Goal: Transaction & Acquisition: Purchase product/service

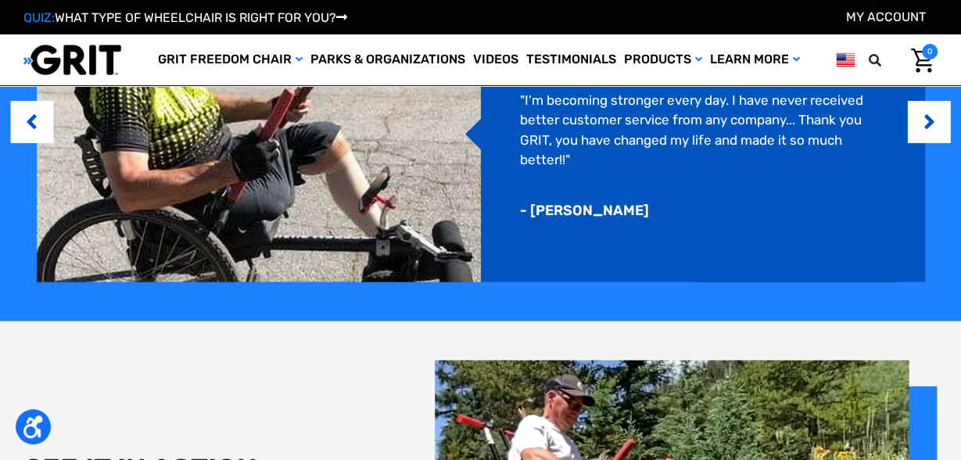
scroll to position [912, 0]
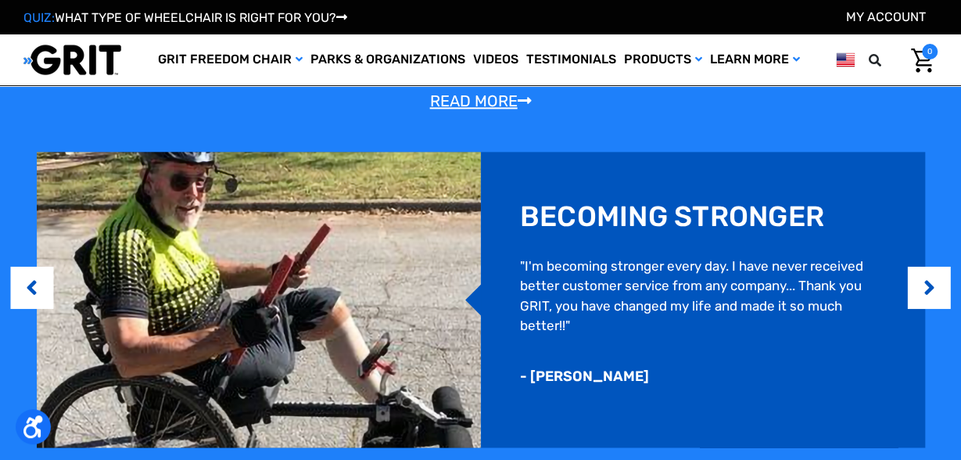
click at [211, 302] on img at bounding box center [259, 300] width 444 height 296
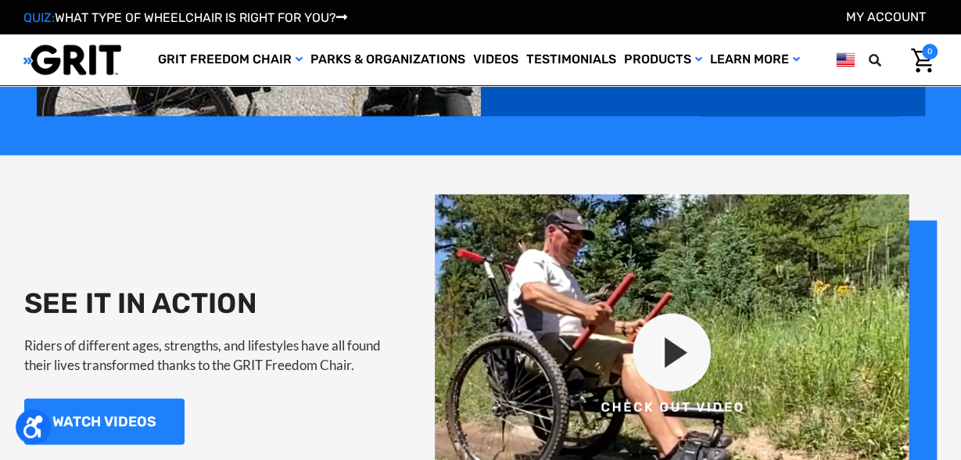
scroll to position [1326, 0]
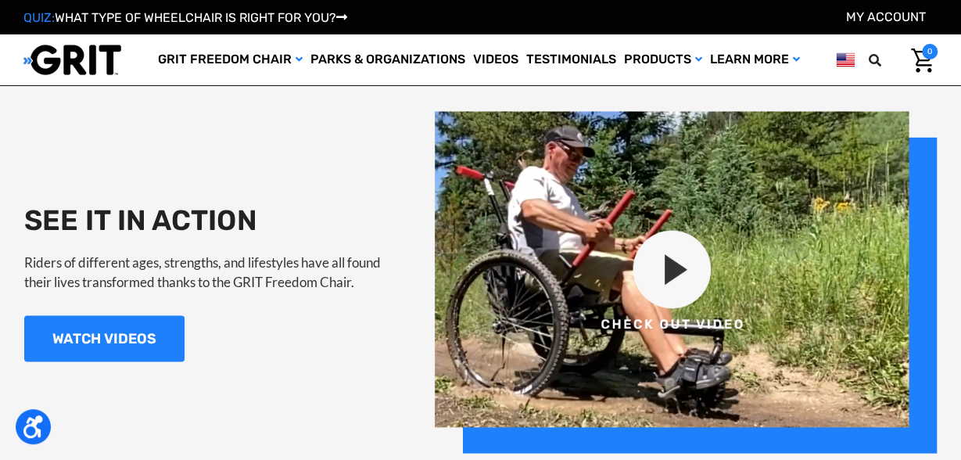
click at [666, 277] on img at bounding box center [686, 282] width 502 height 342
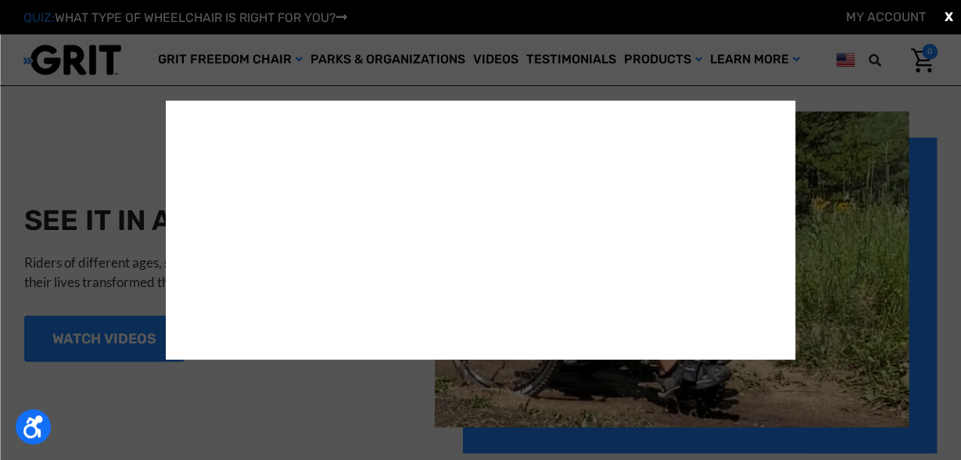
click at [845, 191] on div "X" at bounding box center [480, 230] width 961 height 460
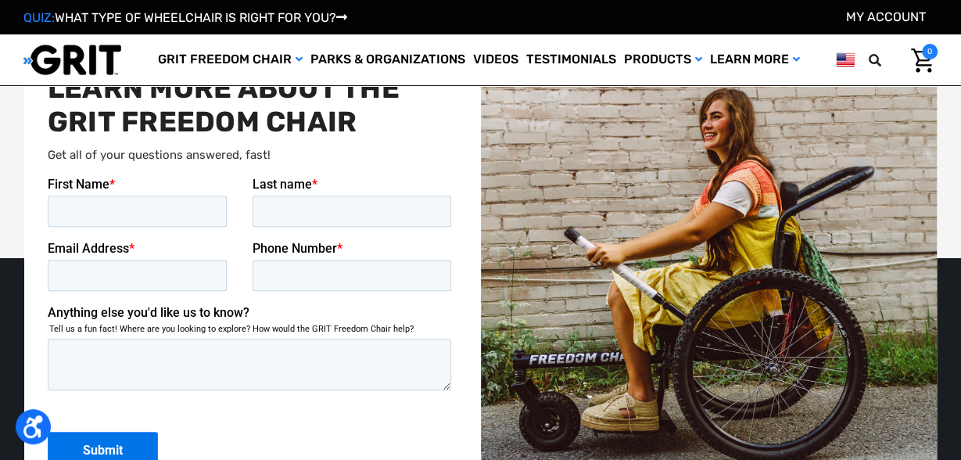
scroll to position [3626, 0]
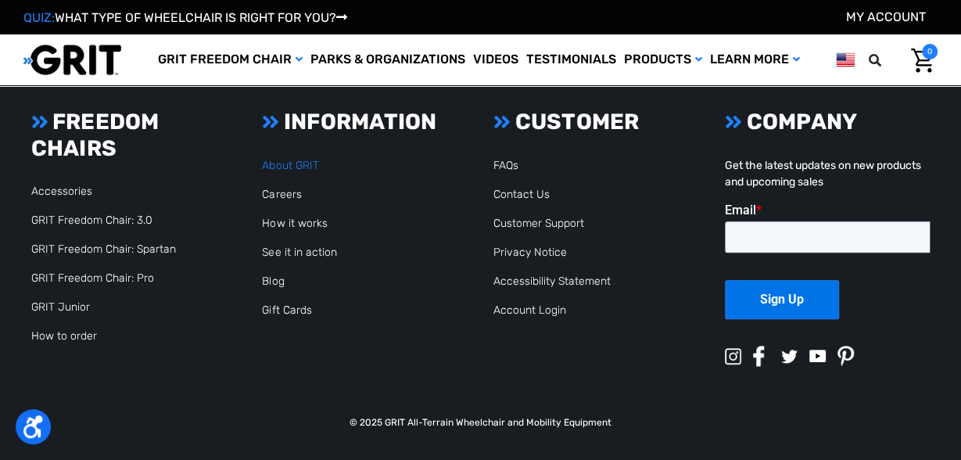
click at [296, 163] on link "About GRIT" at bounding box center [290, 165] width 56 height 13
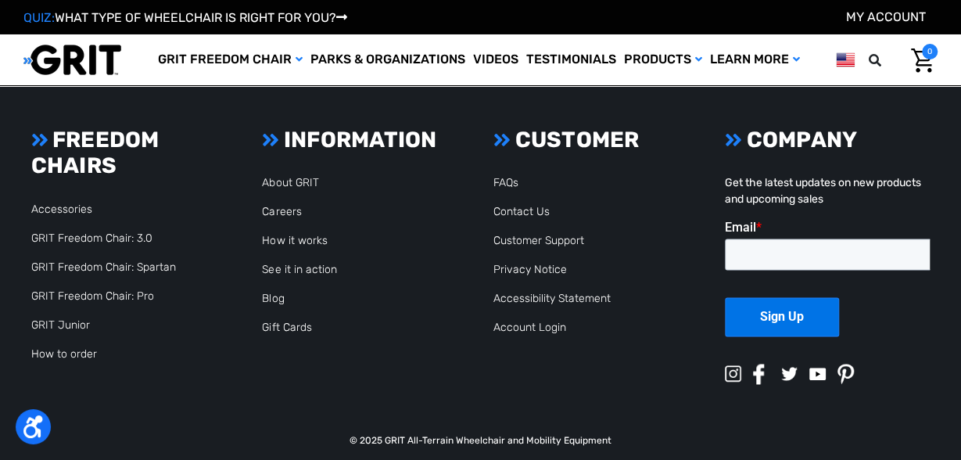
scroll to position [3955, 0]
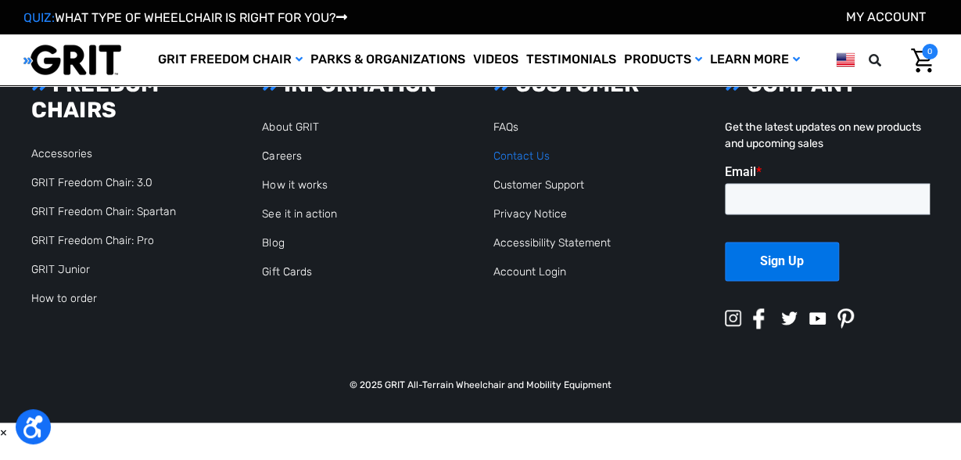
click at [540, 156] on link "Contact Us" at bounding box center [521, 155] width 56 height 13
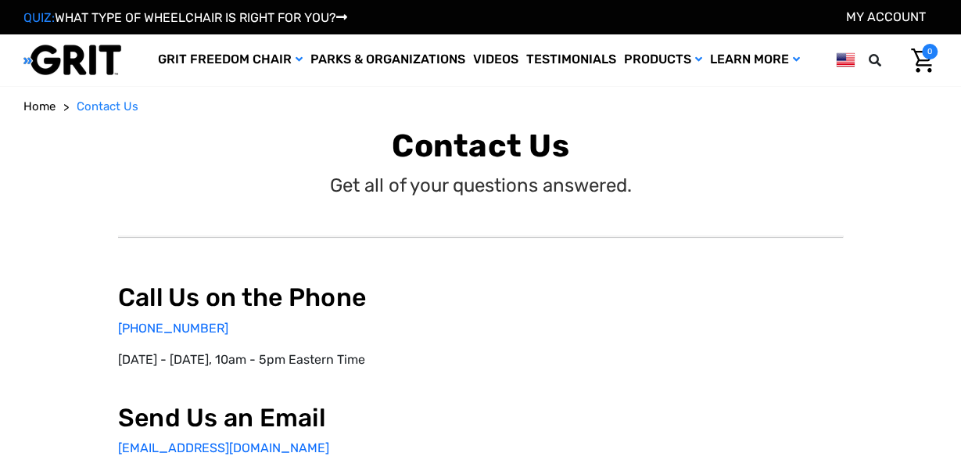
select select "US"
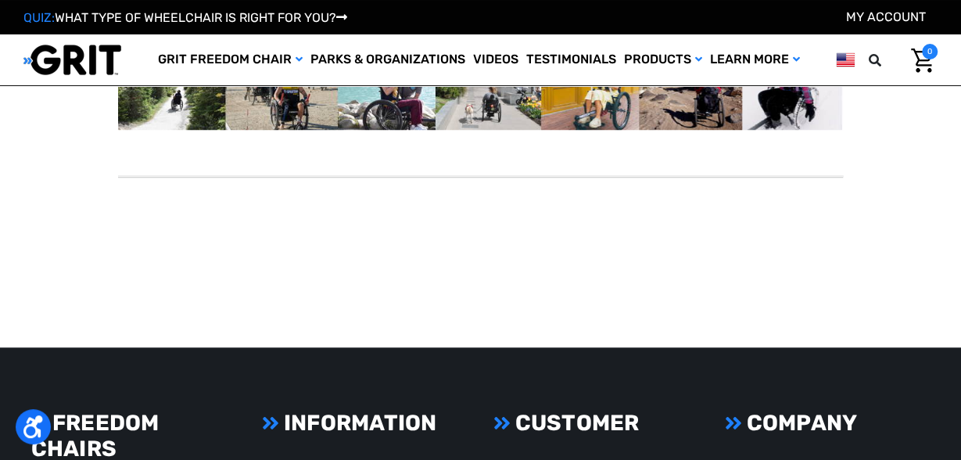
scroll to position [746, 0]
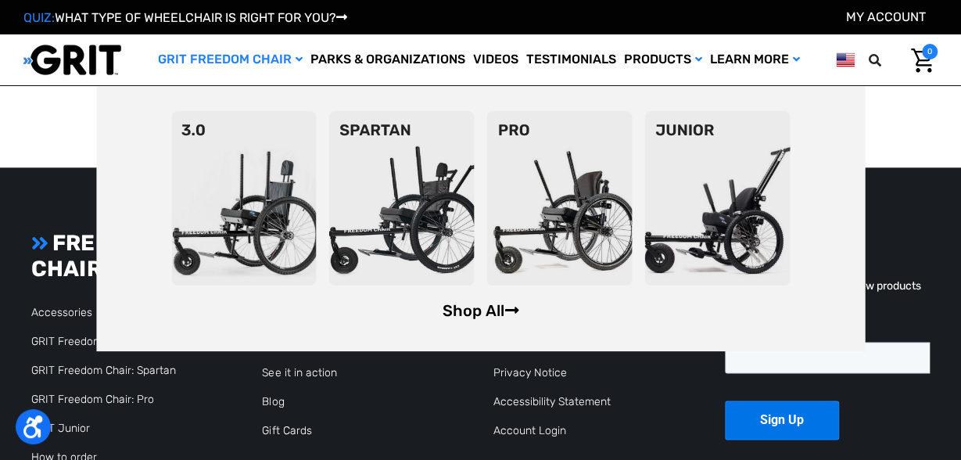
click at [491, 314] on link "Shop All" at bounding box center [480, 310] width 77 height 19
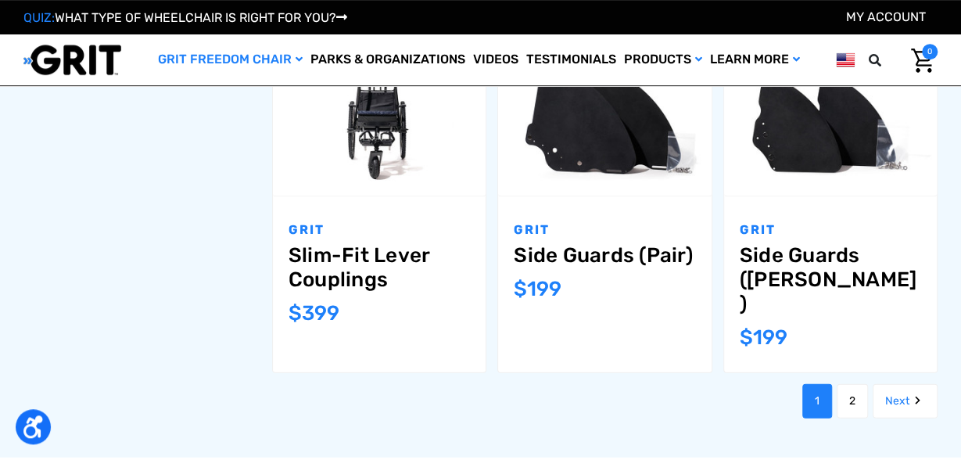
scroll to position [1658, 0]
